Goal: Task Accomplishment & Management: Complete application form

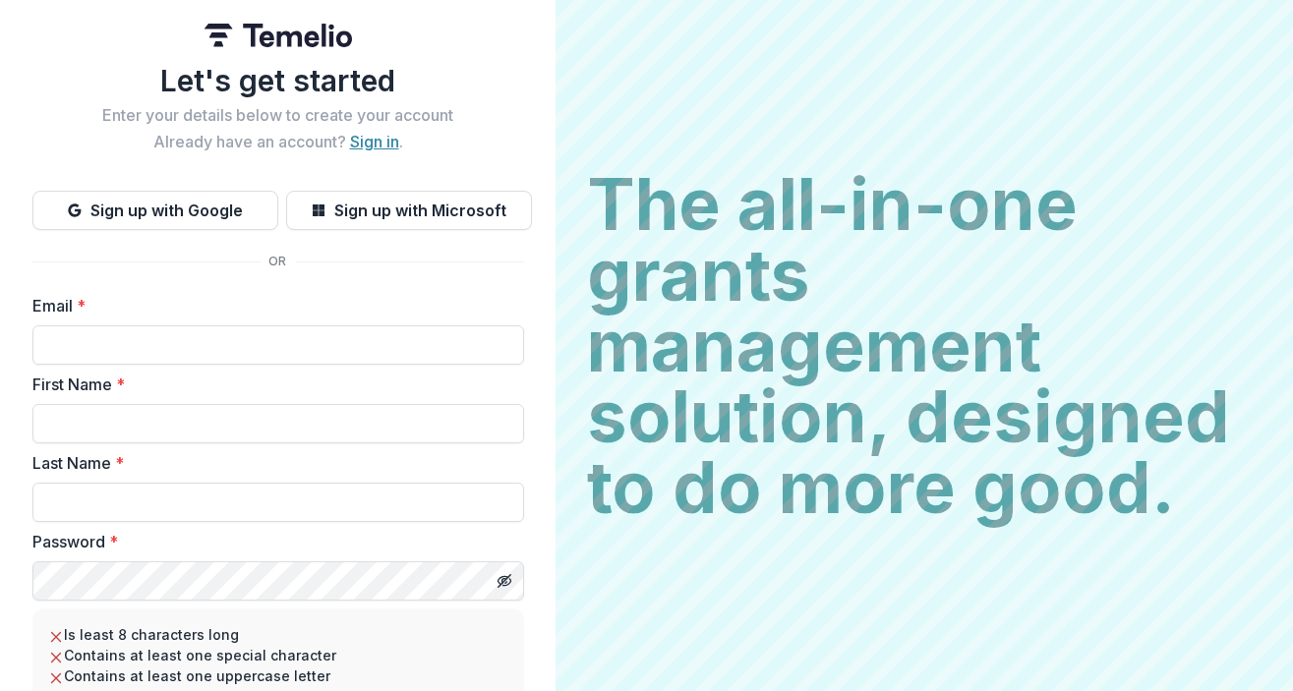
click at [371, 146] on link "Sign in" at bounding box center [374, 142] width 49 height 20
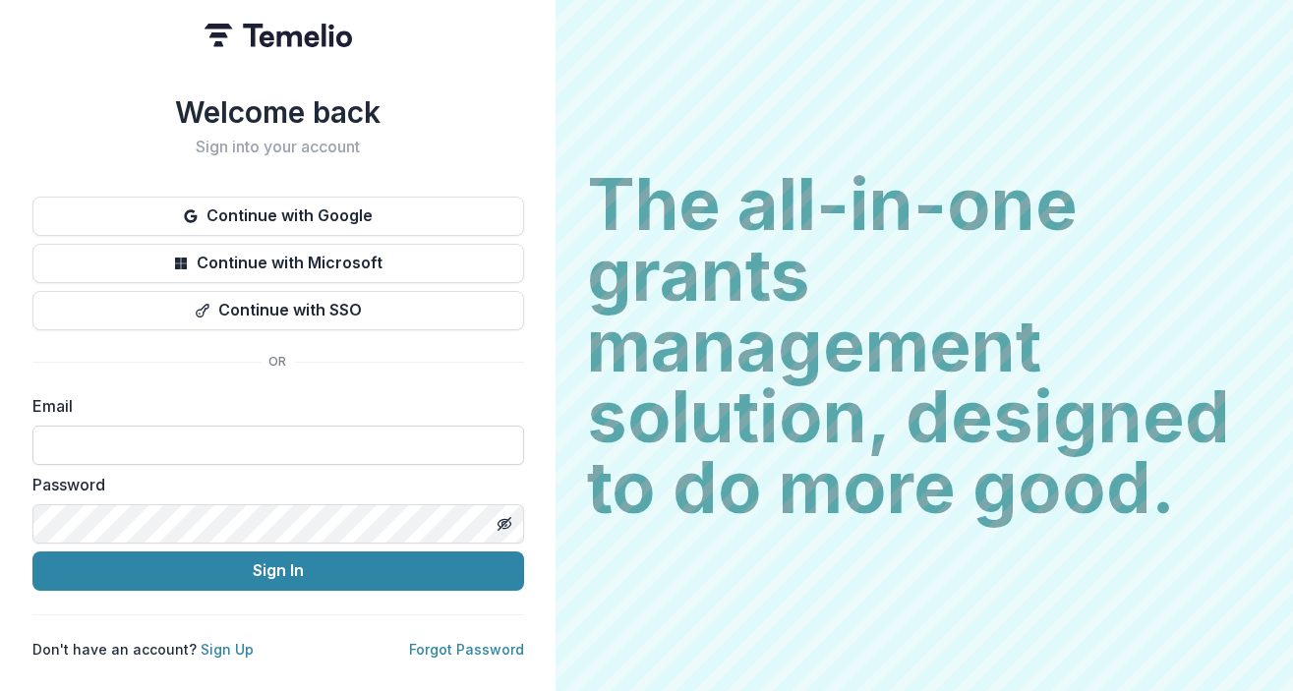
click at [191, 440] on input at bounding box center [278, 445] width 492 height 39
type input "**********"
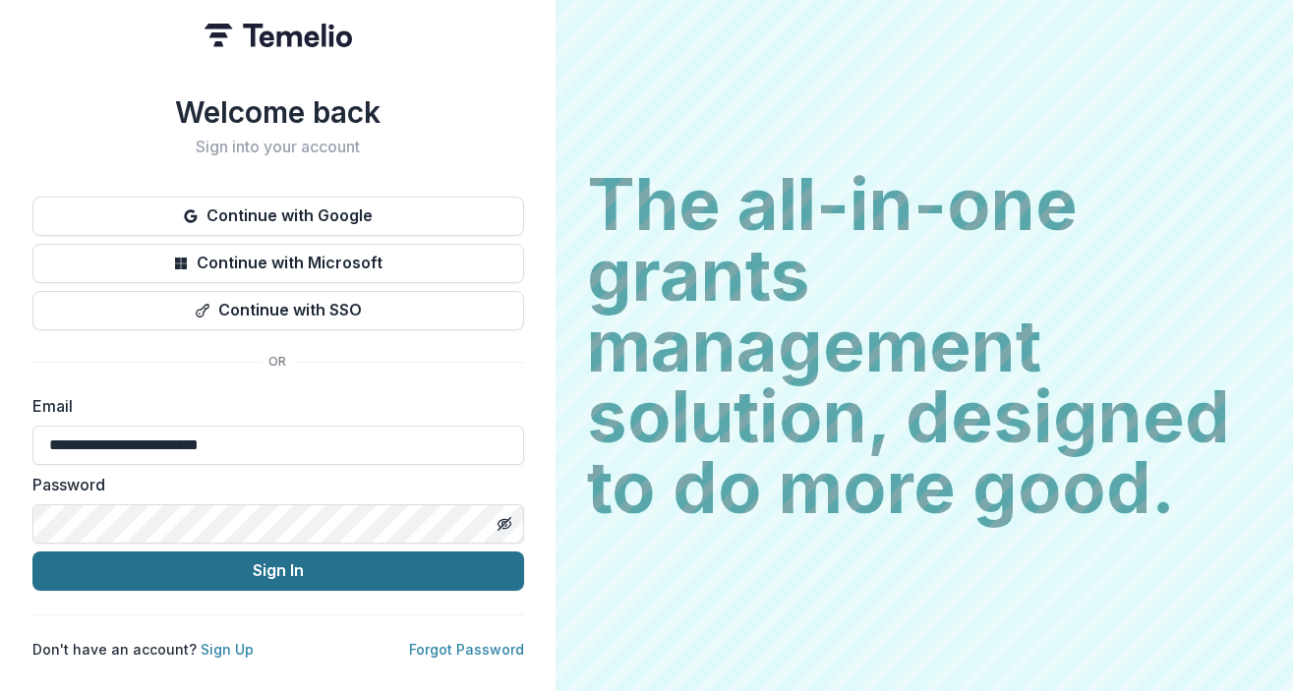
click at [198, 562] on button "Sign In" at bounding box center [278, 571] width 492 height 39
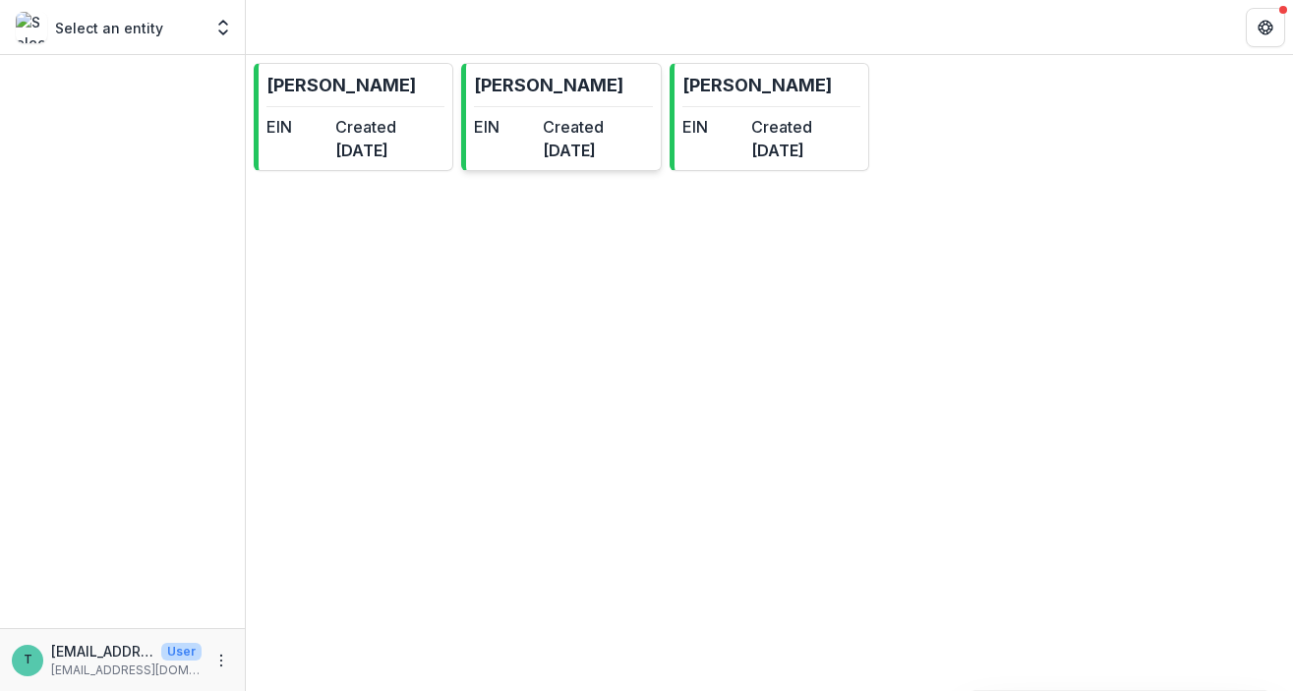
click at [535, 152] on div "EIN" at bounding box center [504, 138] width 61 height 47
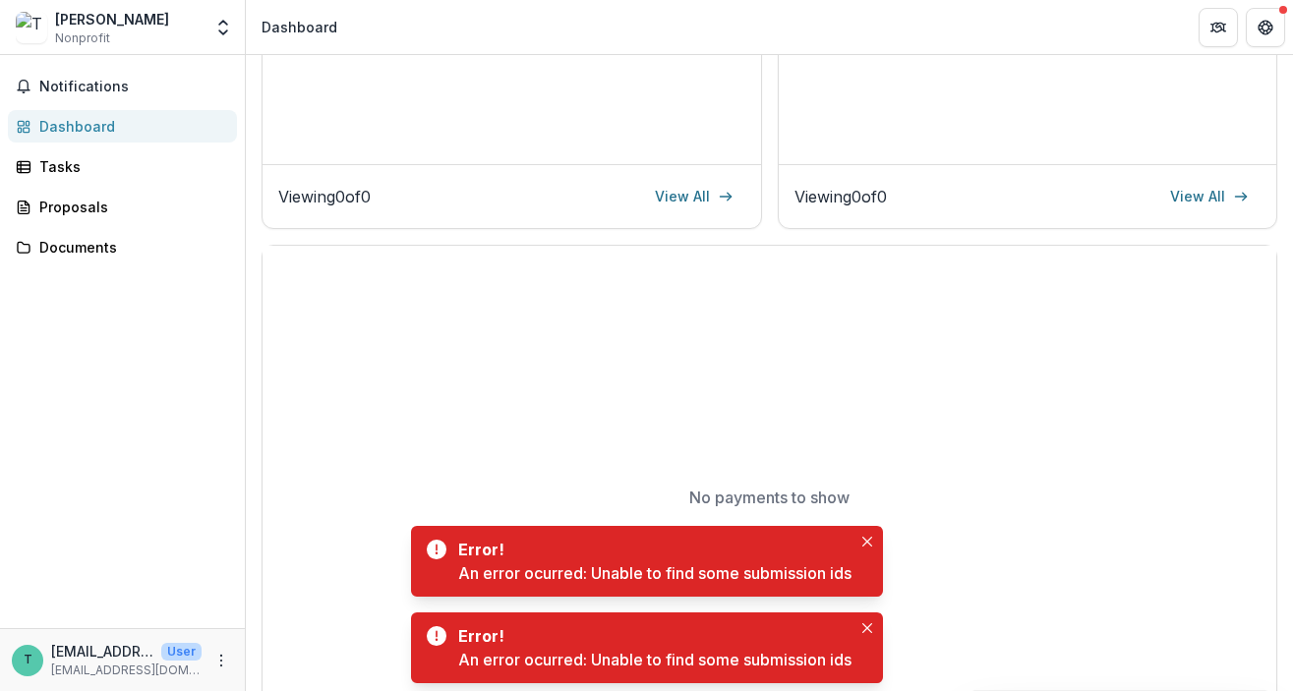
scroll to position [513, 0]
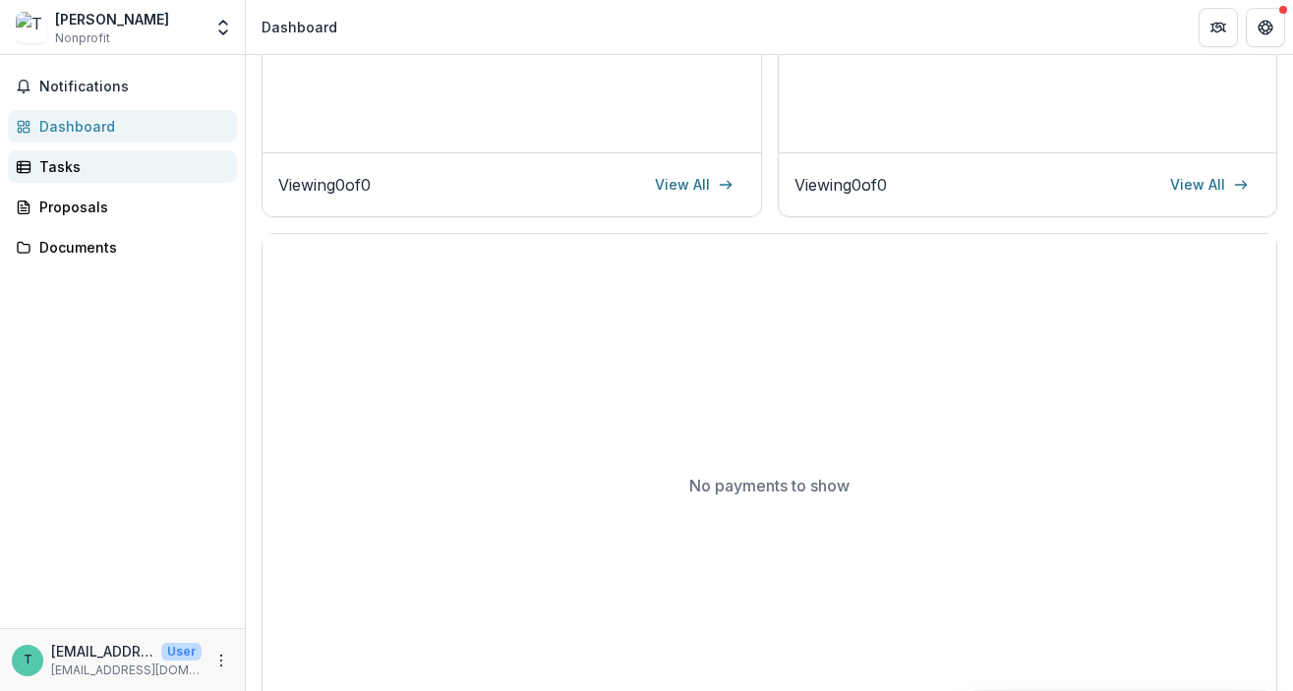
click at [58, 166] on div "Tasks" at bounding box center [130, 166] width 182 height 21
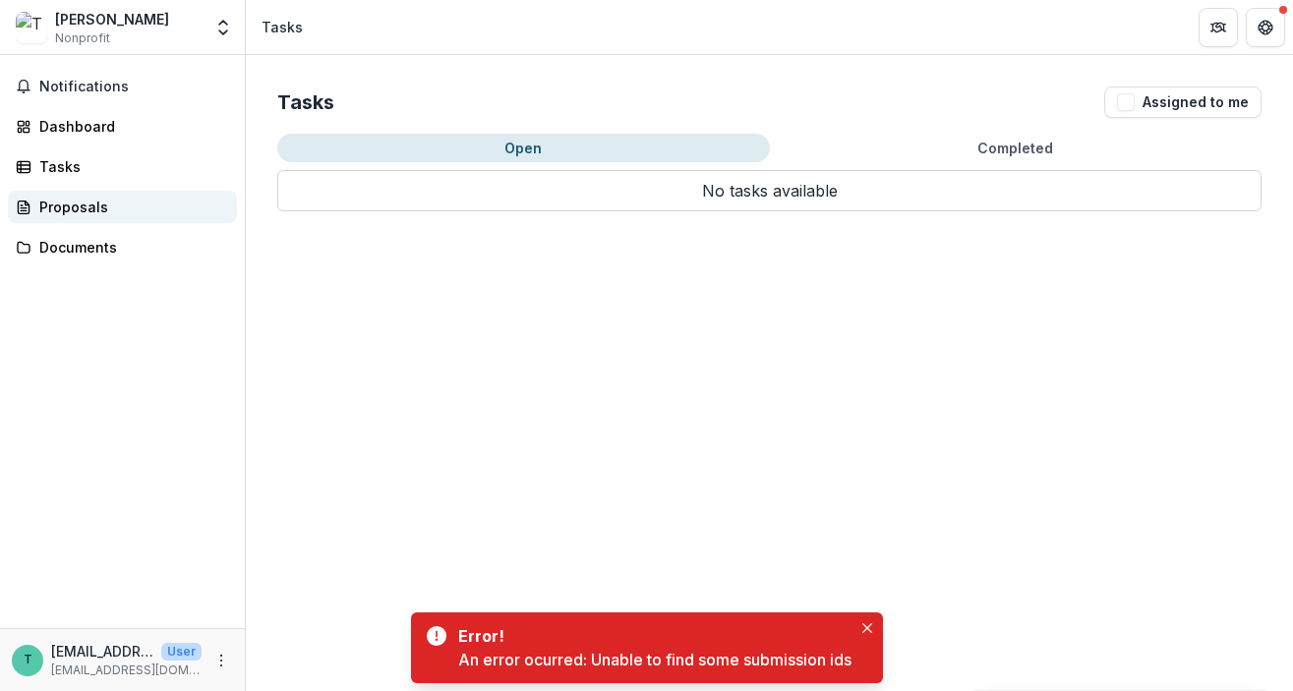
click at [94, 212] on div "Proposals" at bounding box center [130, 207] width 182 height 21
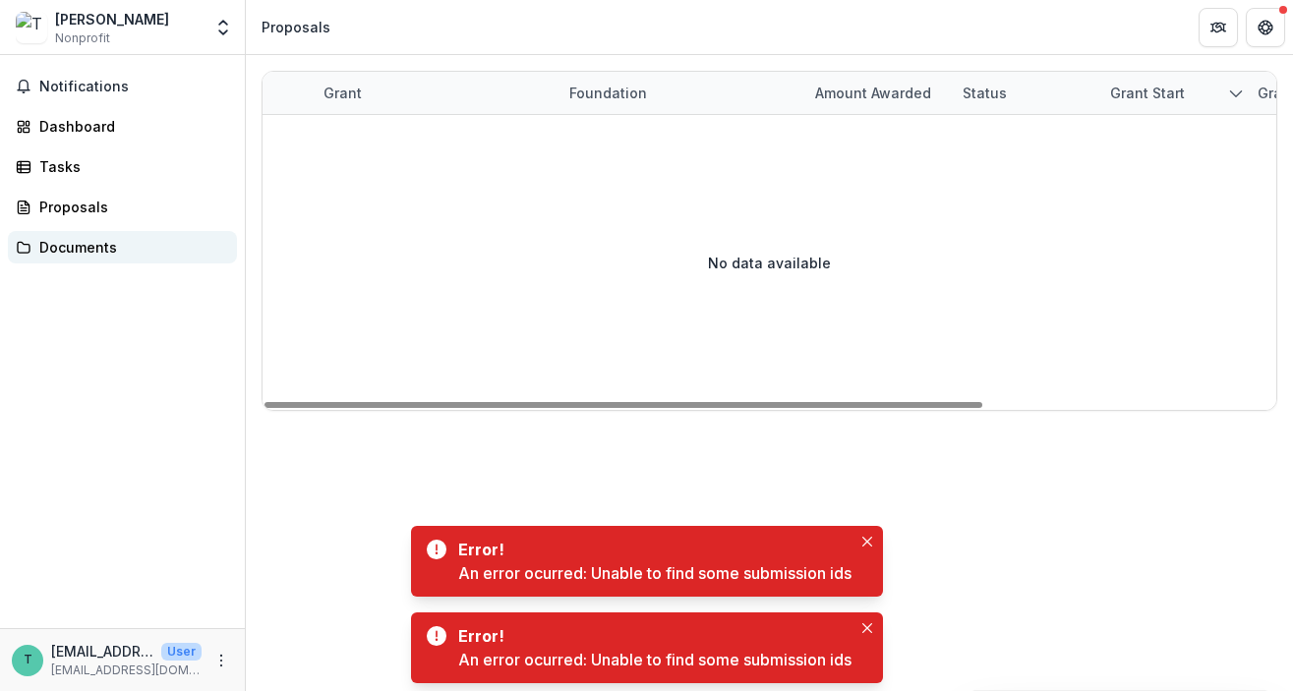
click at [91, 243] on div "Documents" at bounding box center [130, 247] width 182 height 21
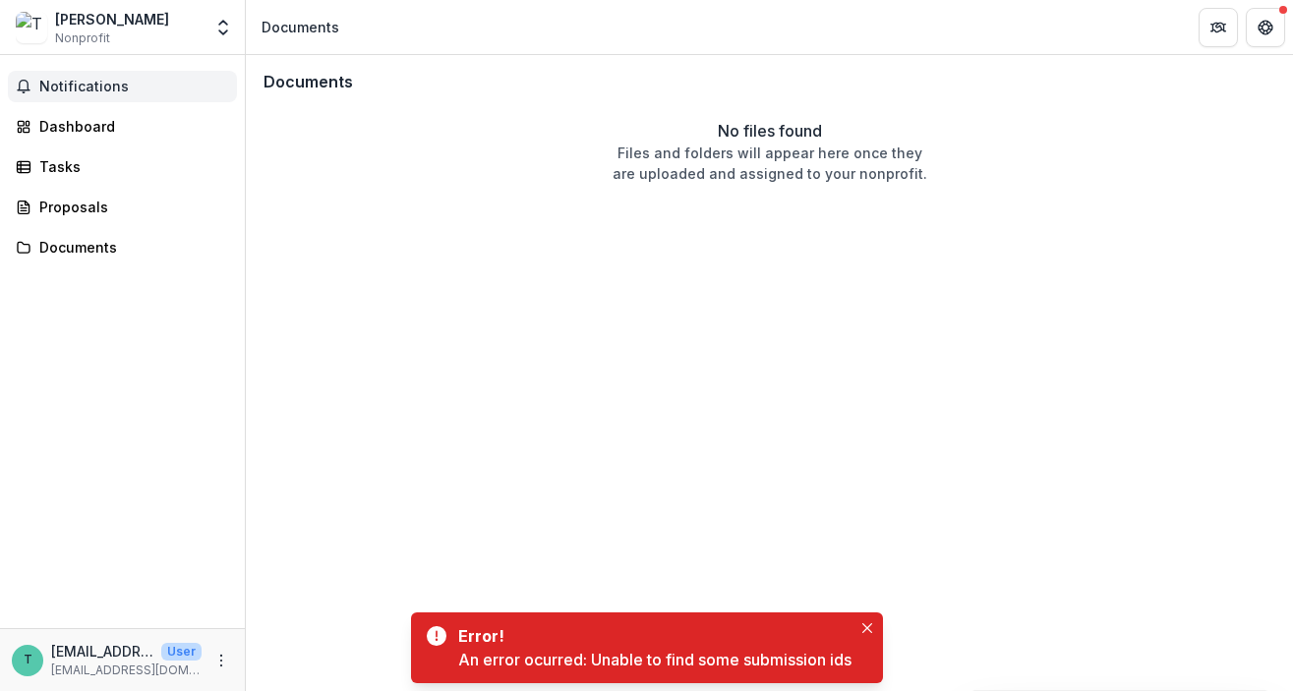
click at [97, 77] on button "Notifications" at bounding box center [122, 86] width 229 height 31
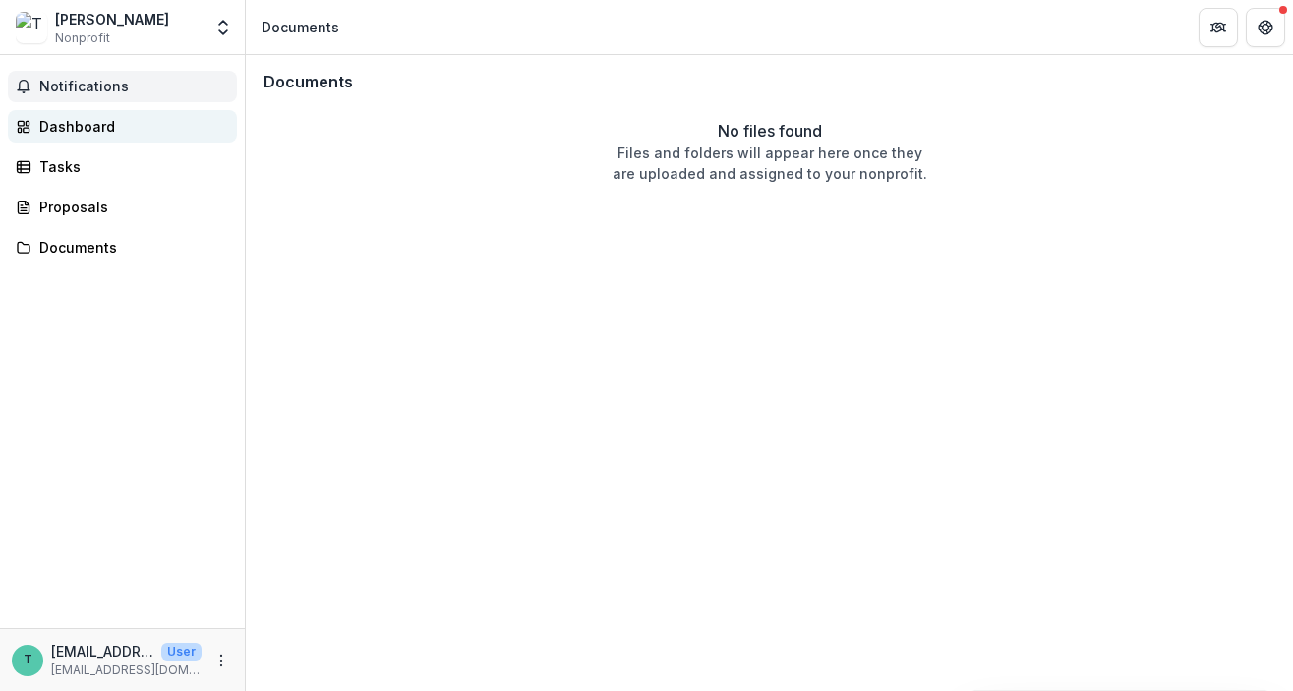
click at [71, 129] on div "Dashboard" at bounding box center [130, 126] width 182 height 21
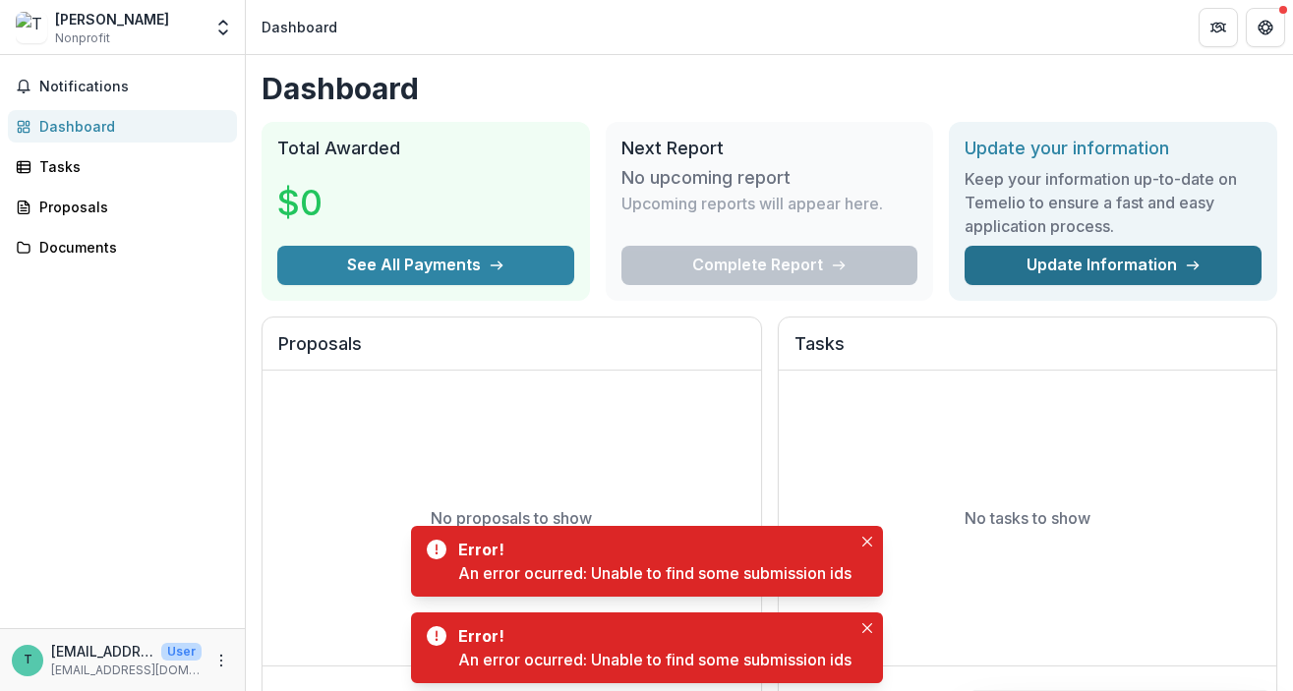
click at [1030, 263] on link "Update Information" at bounding box center [1112, 265] width 297 height 39
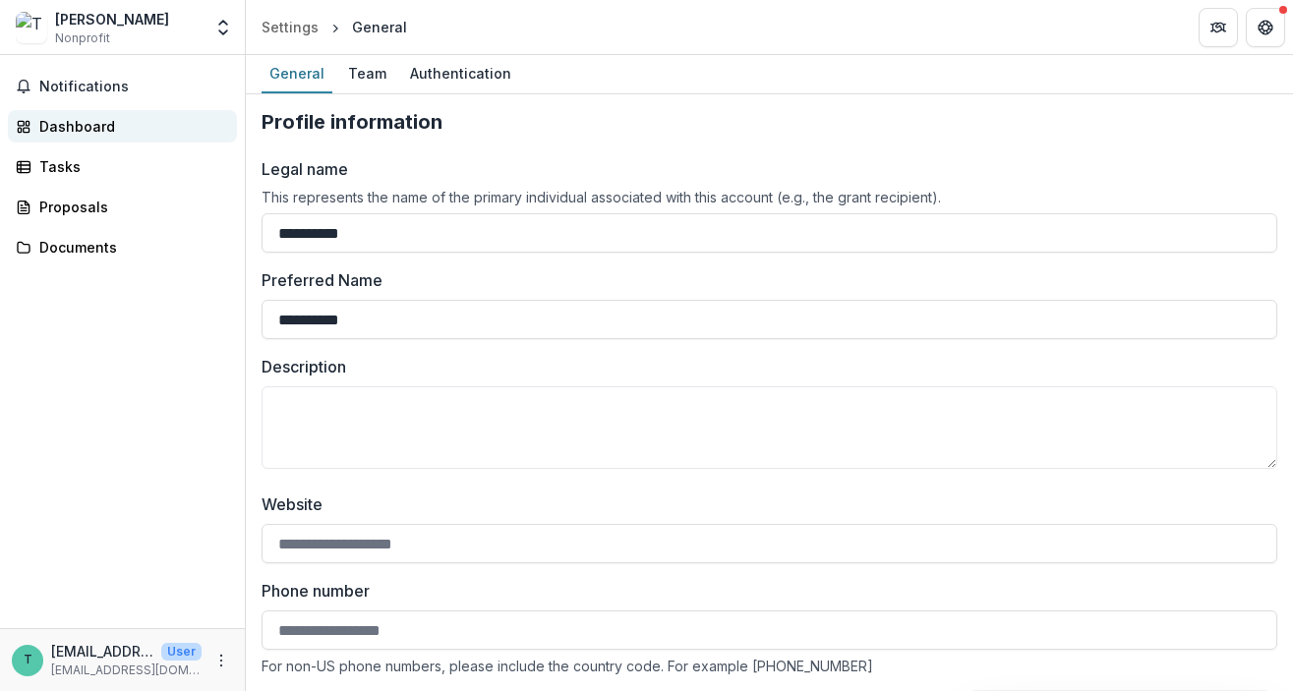
click at [82, 123] on div "Dashboard" at bounding box center [130, 126] width 182 height 21
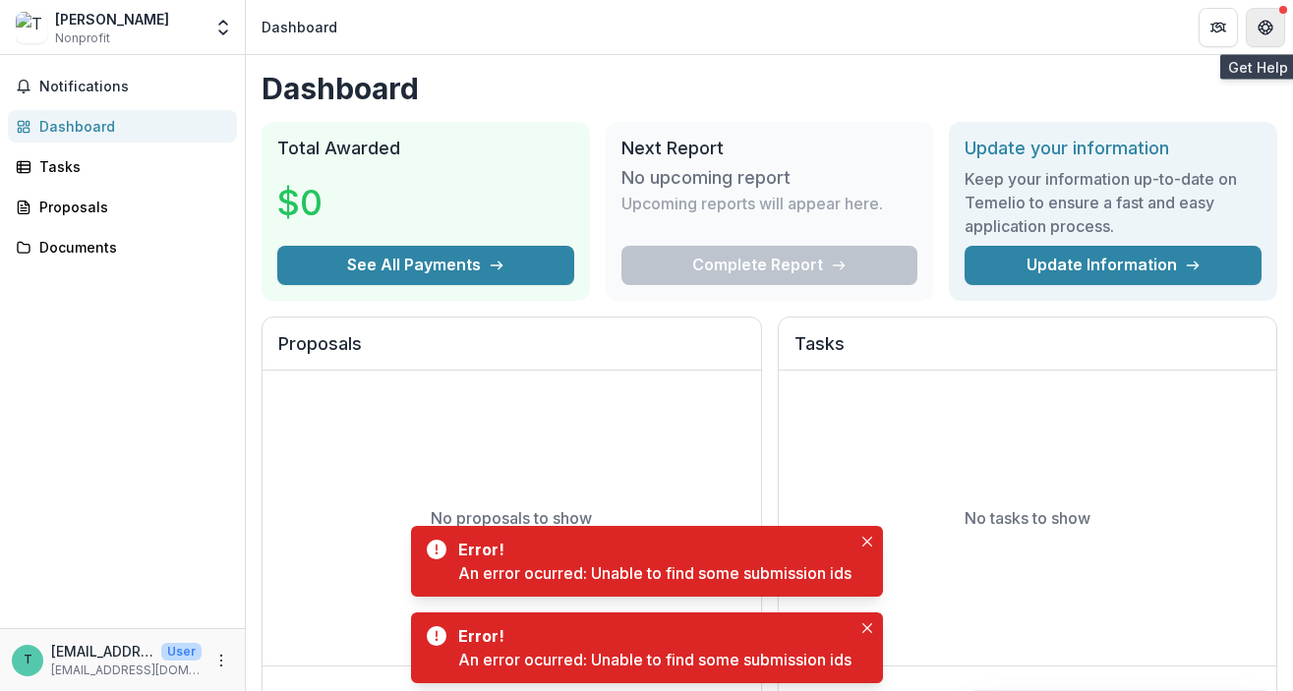
click at [1266, 21] on icon "Get Help" at bounding box center [1265, 28] width 16 height 16
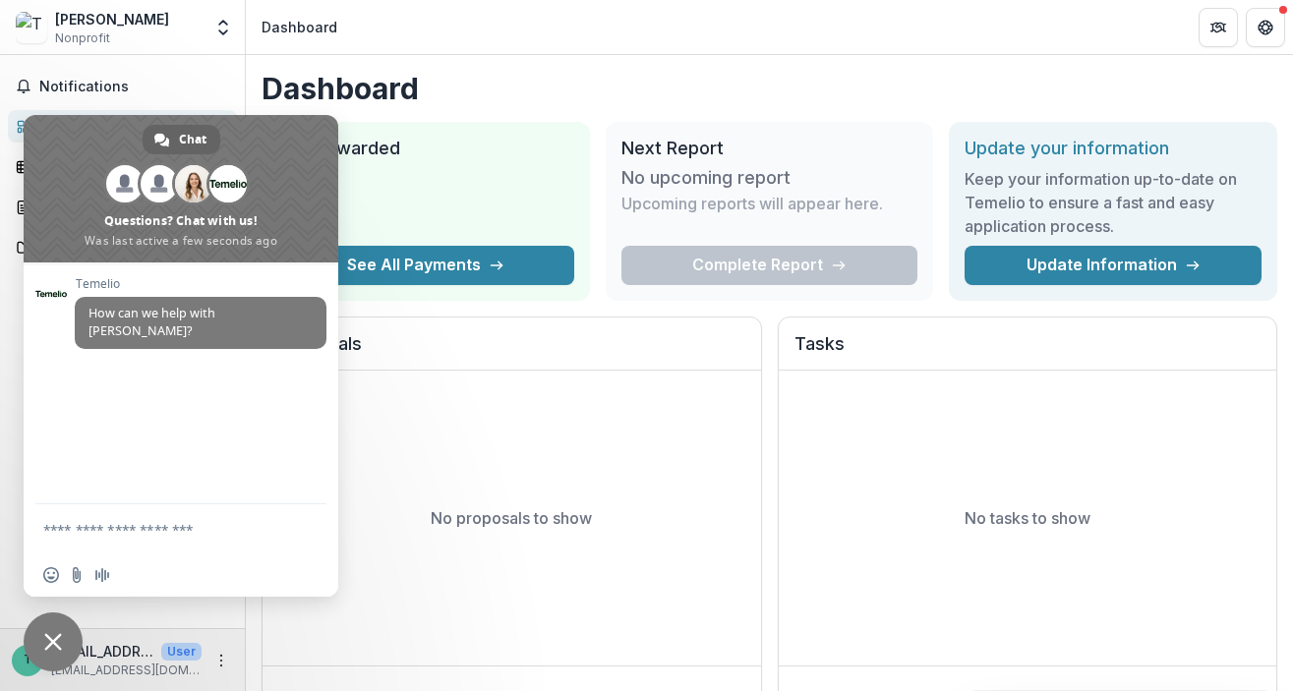
click at [63, 635] on span "Close chat" at bounding box center [53, 641] width 59 height 59
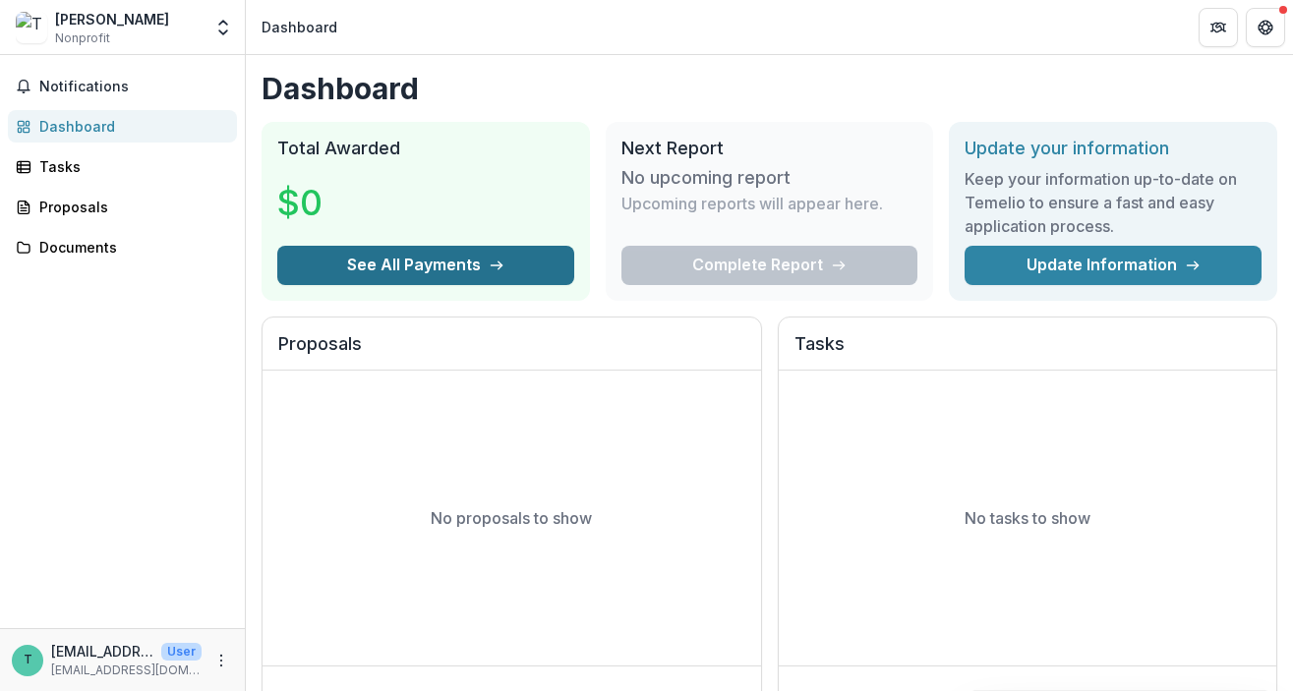
click at [405, 261] on button "See All Payments" at bounding box center [425, 265] width 297 height 39
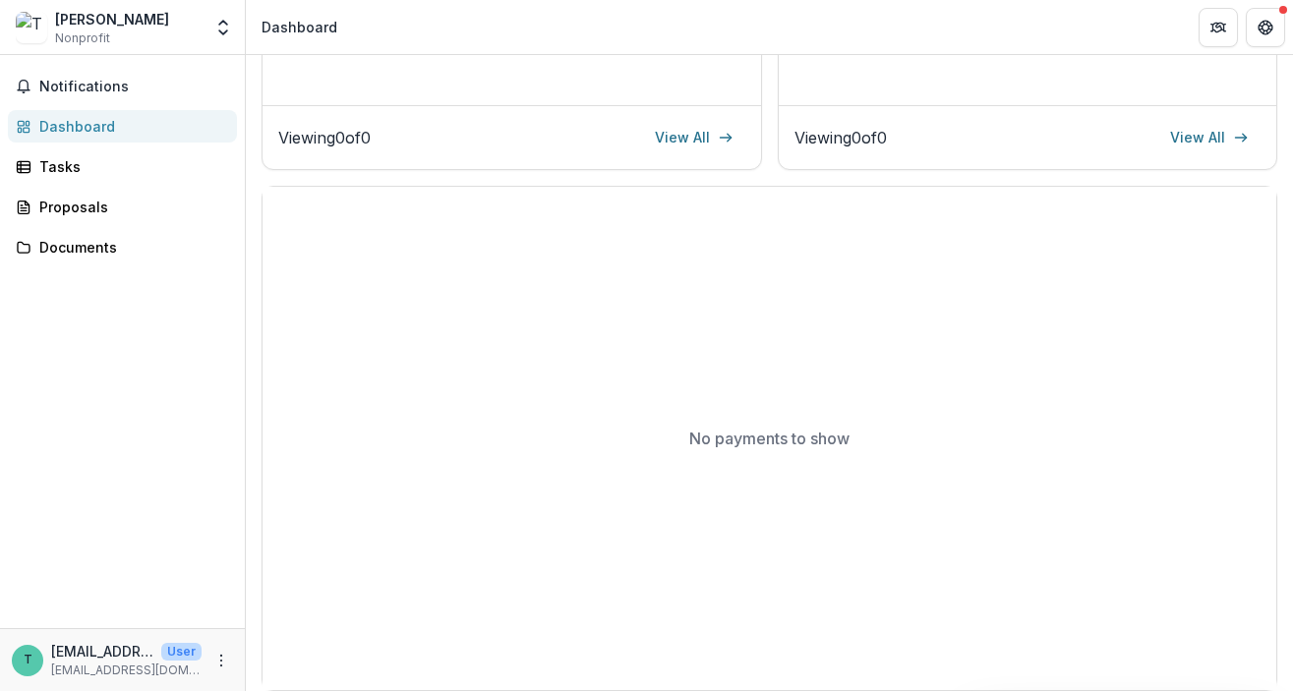
scroll to position [576, 0]
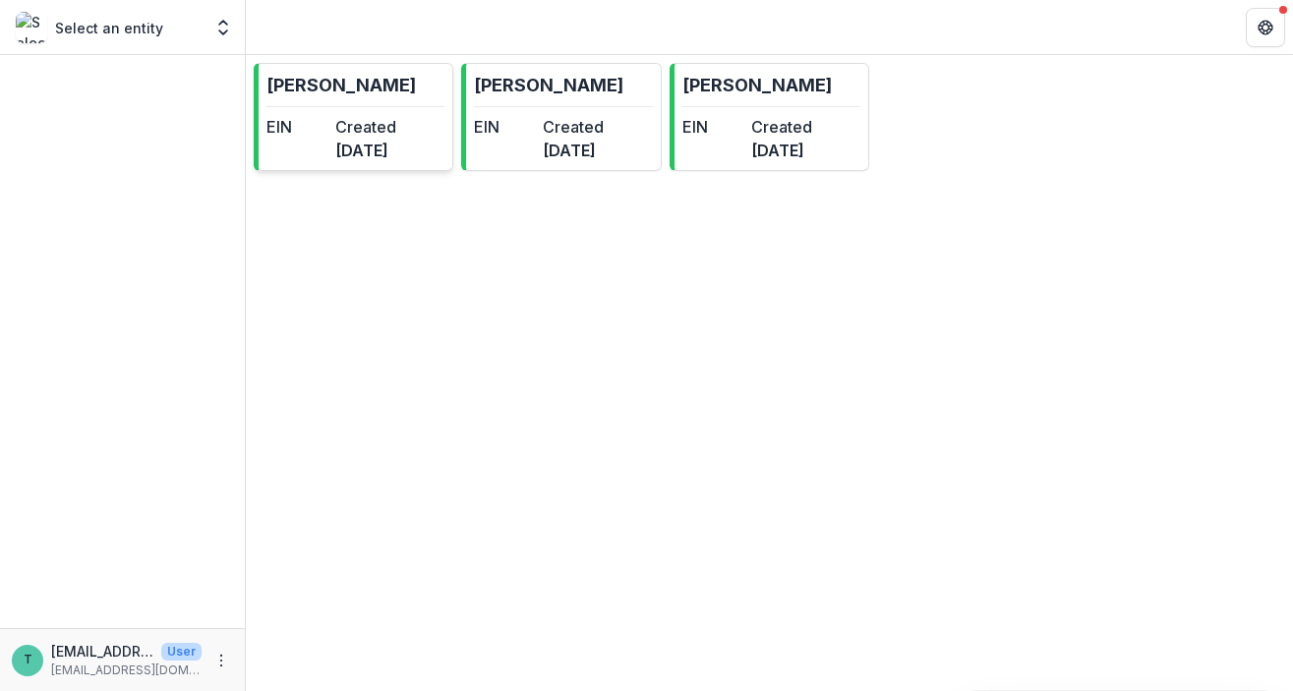
click at [327, 147] on div "EIN" at bounding box center [296, 138] width 61 height 47
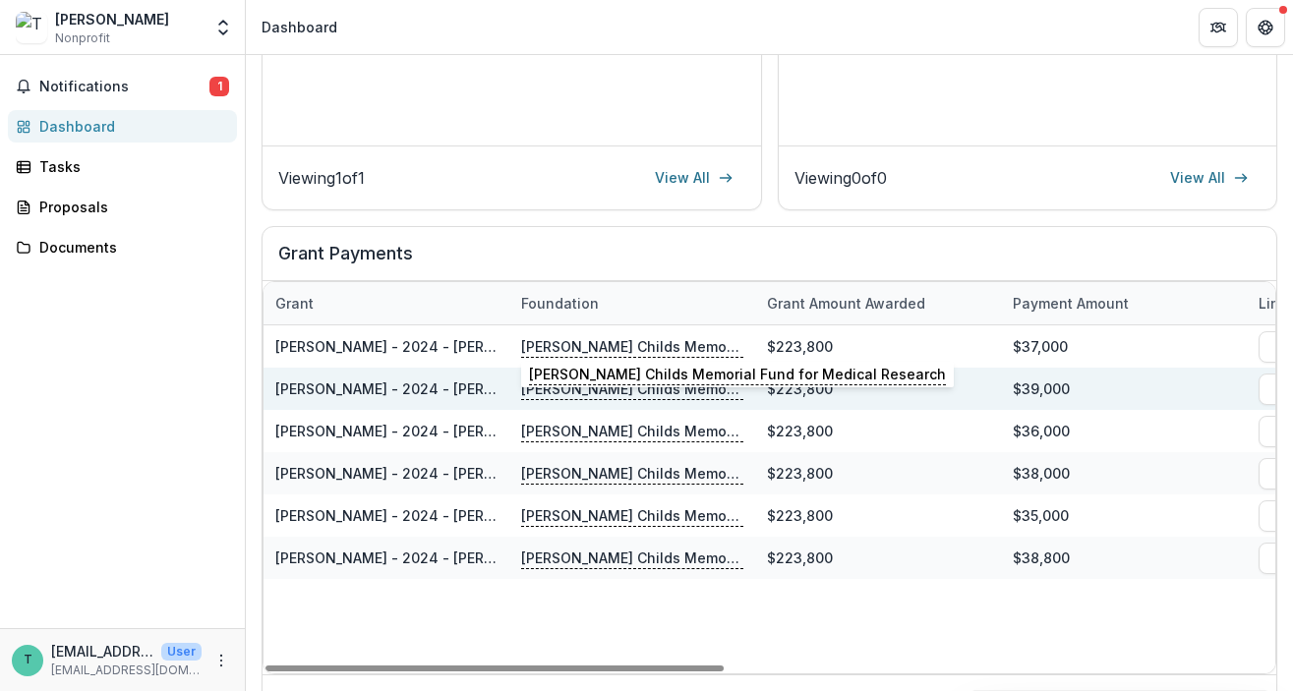
scroll to position [576, 0]
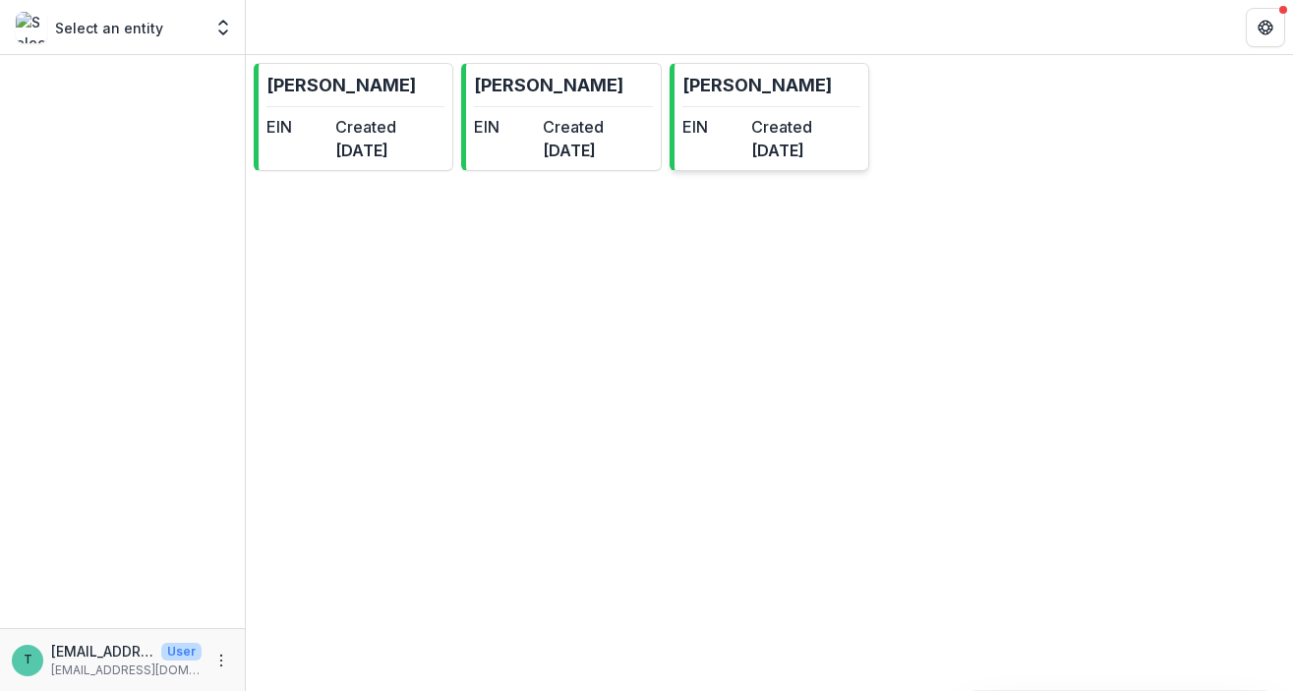
click at [742, 129] on dt "EIN" at bounding box center [712, 127] width 61 height 24
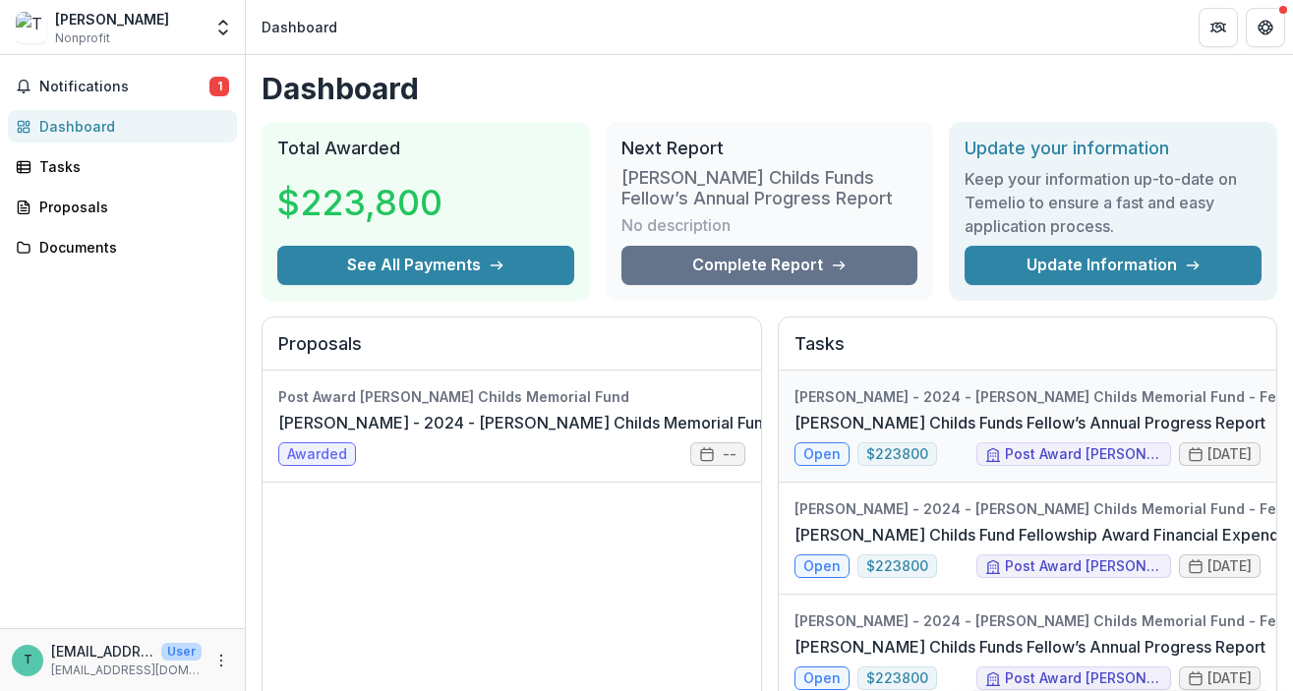
click at [866, 422] on link "Jane Coffin Childs Funds Fellow’s Annual Progress Report" at bounding box center [1029, 423] width 471 height 24
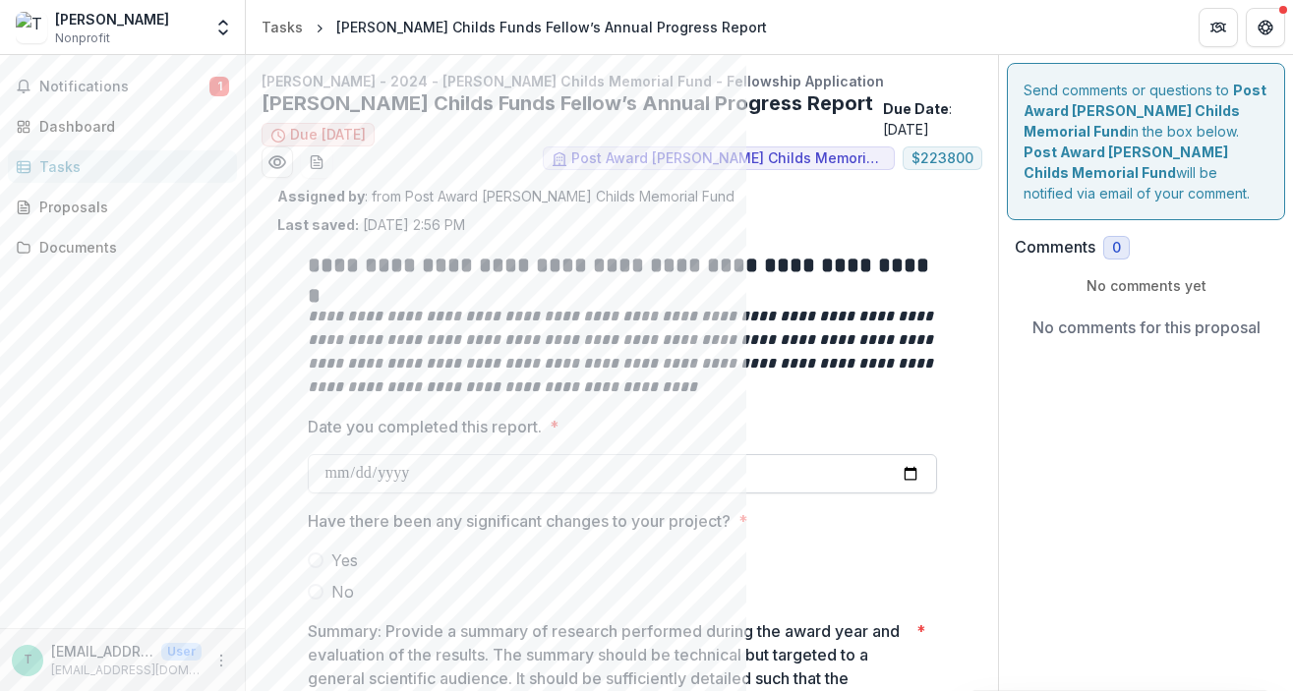
click at [422, 475] on input "Date you completed this report. *" at bounding box center [622, 473] width 629 height 39
type input "**********"
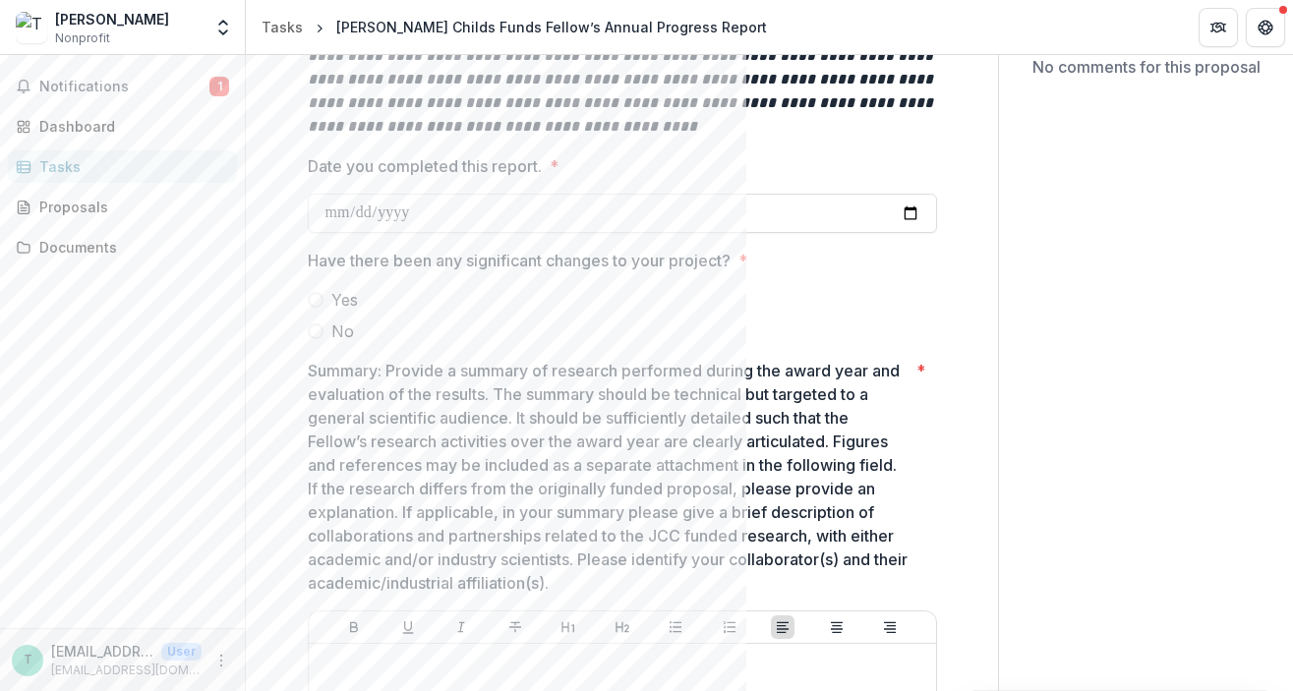
scroll to position [262, 0]
click at [315, 331] on span at bounding box center [316, 329] width 16 height 16
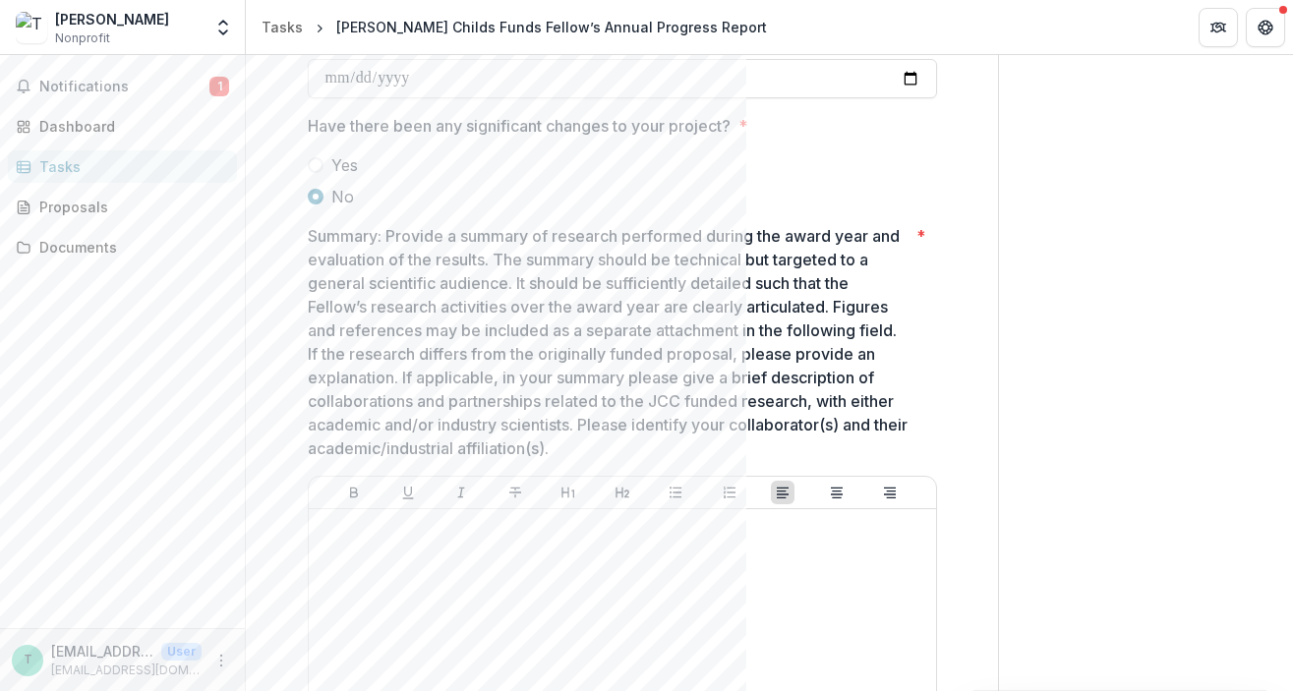
scroll to position [392, 0]
